Goal: Task Accomplishment & Management: Complete application form

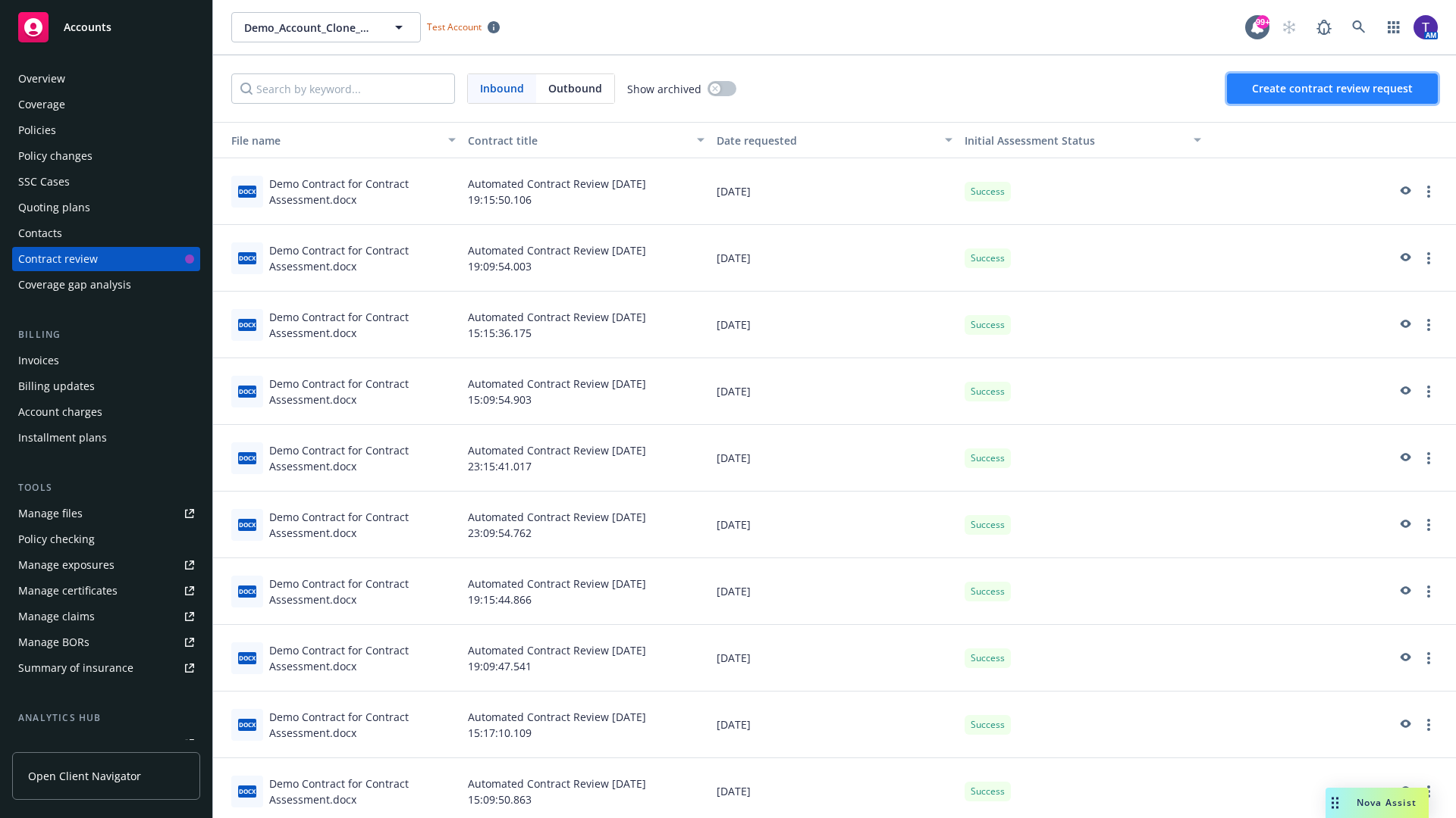
click at [1333, 89] on span "Create contract review request" at bounding box center [1332, 88] width 161 height 14
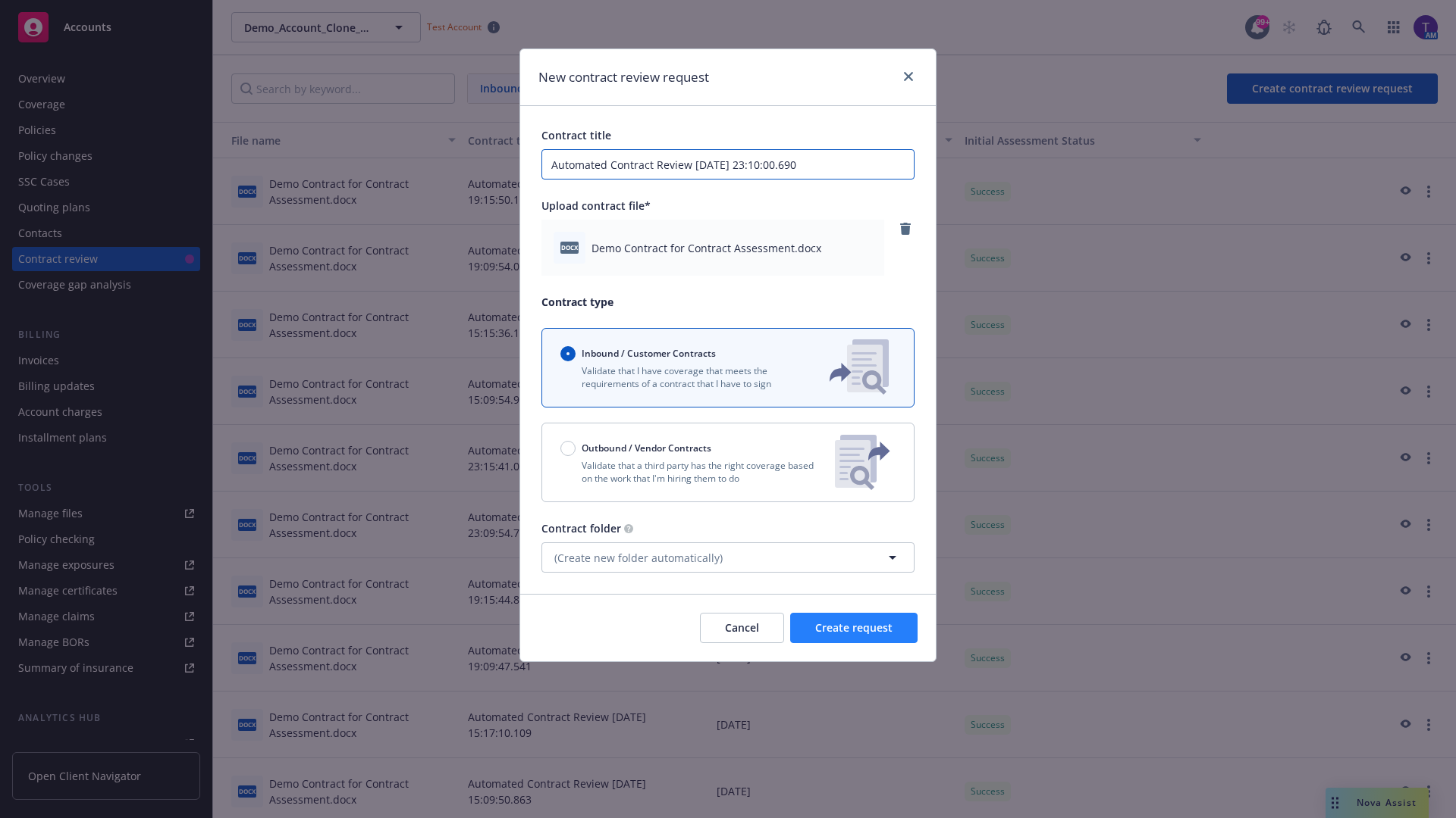
type input "Automated Contract Review [DATE] 23:10:00.690"
click at [853, 628] on span "Create request" at bounding box center [853, 627] width 78 height 14
